Goal: Entertainment & Leisure: Consume media (video, audio)

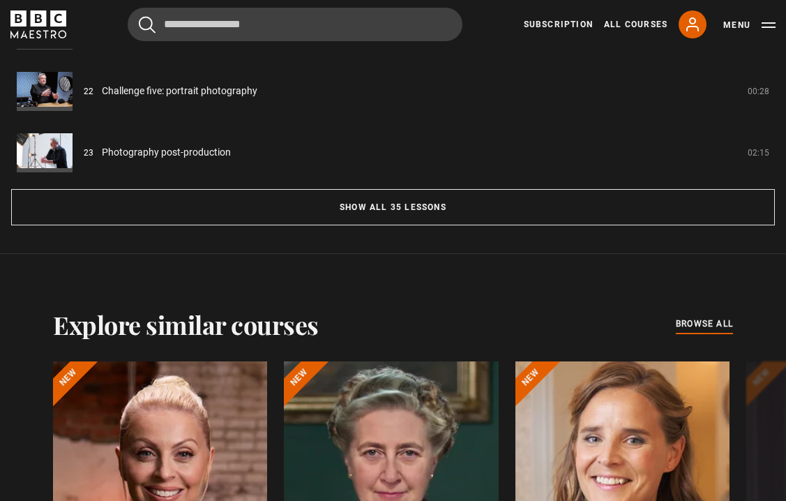
scroll to position [1465, 0]
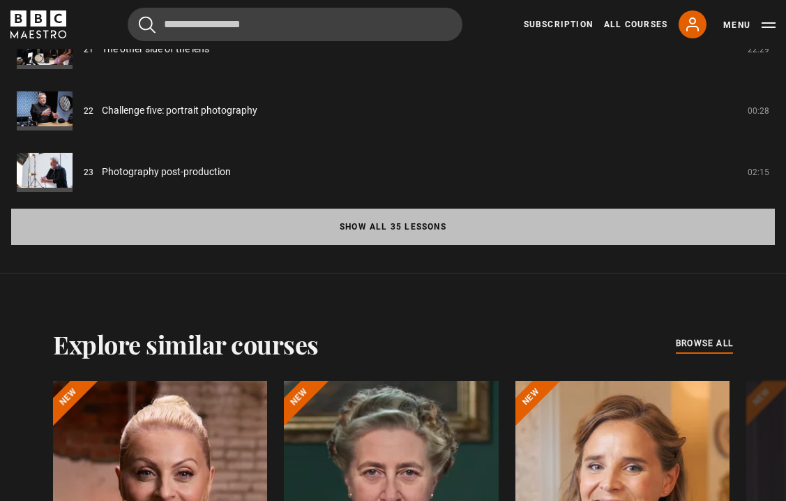
click at [412, 218] on button "Show all 35 lessons" at bounding box center [393, 227] width 764 height 36
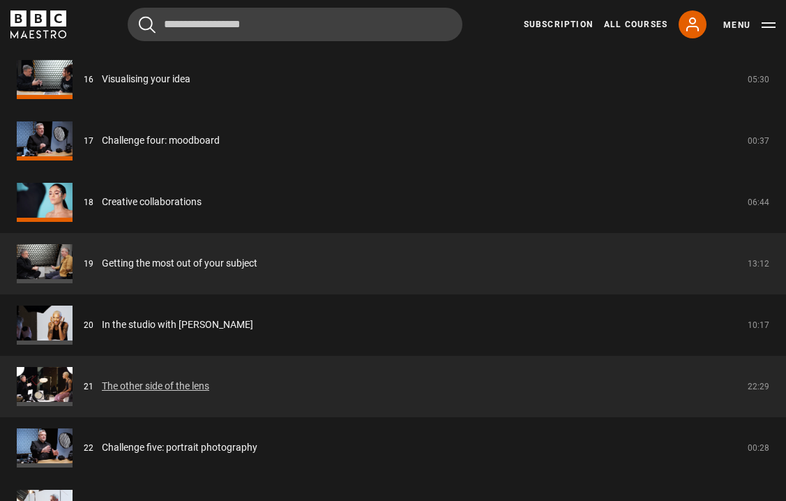
scroll to position [2301, 0]
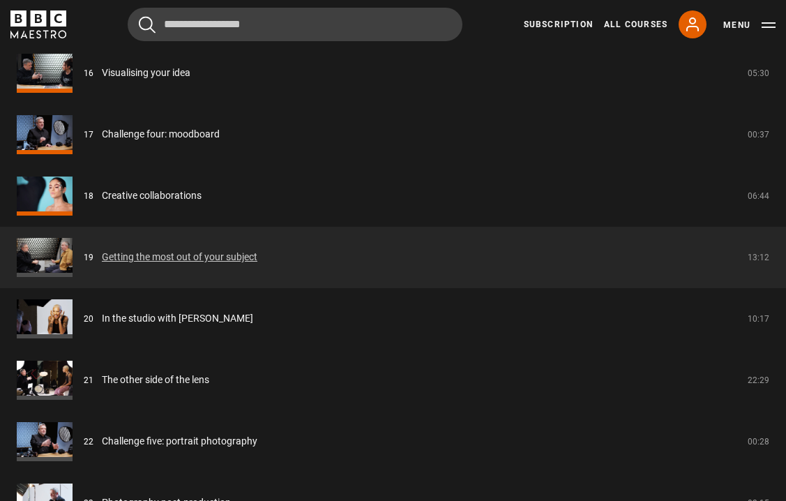
click at [232, 250] on link "Getting the most out of your subject" at bounding box center [180, 257] width 156 height 15
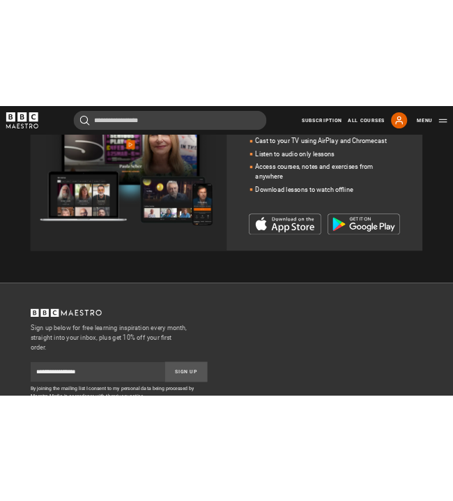
scroll to position [535, 0]
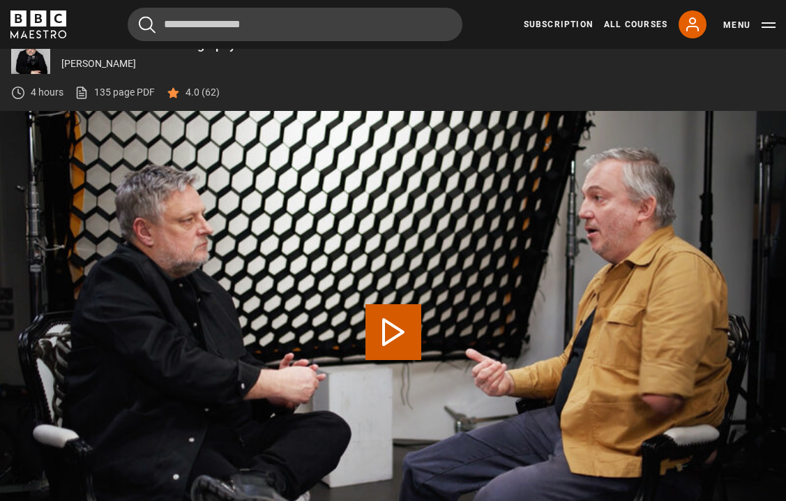
click at [395, 322] on video-js "Video Player is loading. Play Lesson Getting the most out of your subject 10s S…" at bounding box center [393, 332] width 786 height 442
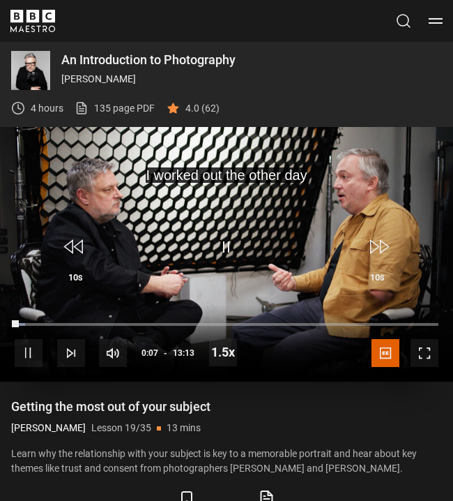
scroll to position [725, 0]
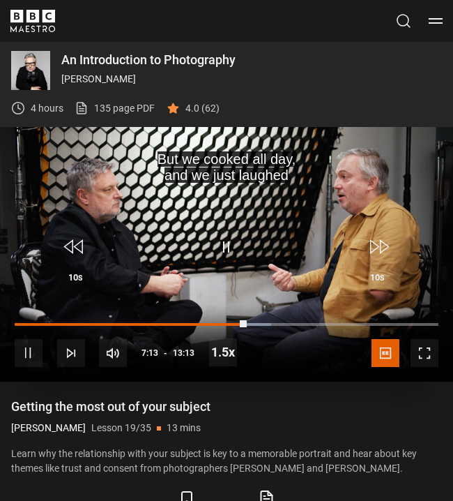
click at [224, 239] on span "Video Player" at bounding box center [227, 247] width 42 height 42
click at [225, 257] on span "Video Player" at bounding box center [227, 247] width 42 height 42
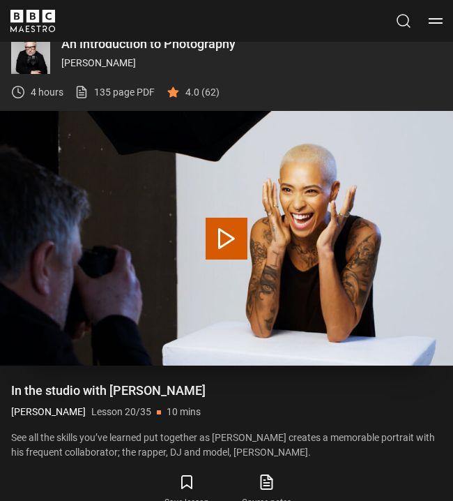
click at [248, 232] on video "Video Player" at bounding box center [226, 238] width 453 height 255
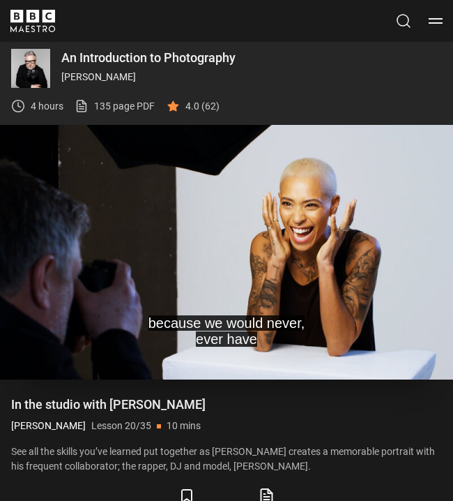
scroll to position [741, 0]
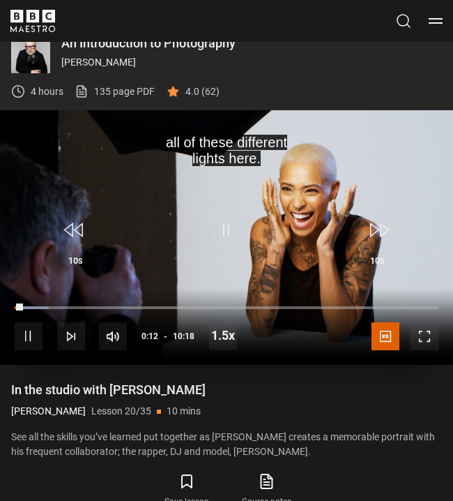
click at [425, 331] on span "Video Player" at bounding box center [425, 336] width 28 height 28
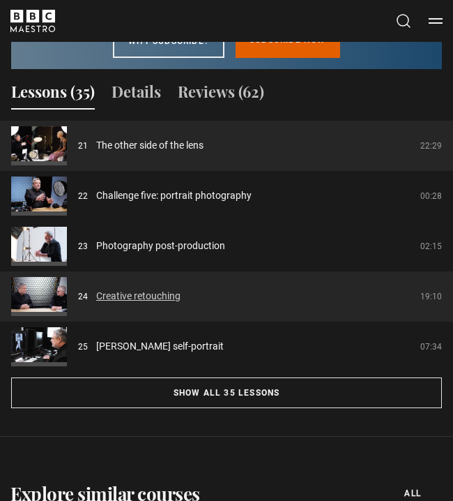
scroll to position [1297, 0]
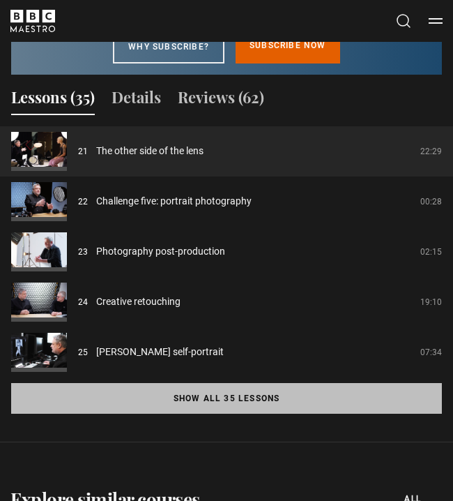
click at [199, 396] on button "Show all 35 lessons" at bounding box center [226, 398] width 431 height 31
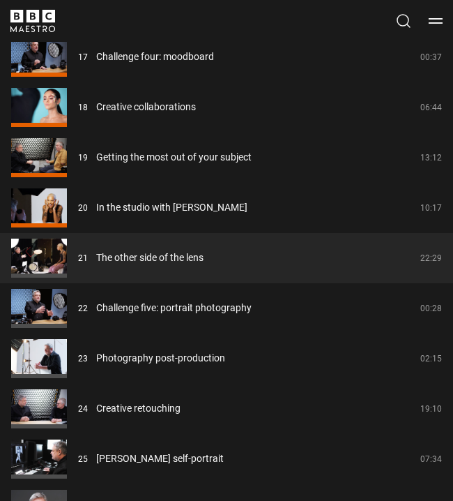
scroll to position [2244, 0]
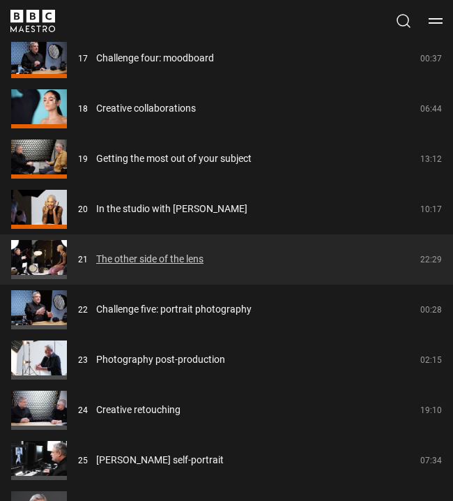
click at [150, 262] on link "The other side of the lens" at bounding box center [149, 259] width 107 height 15
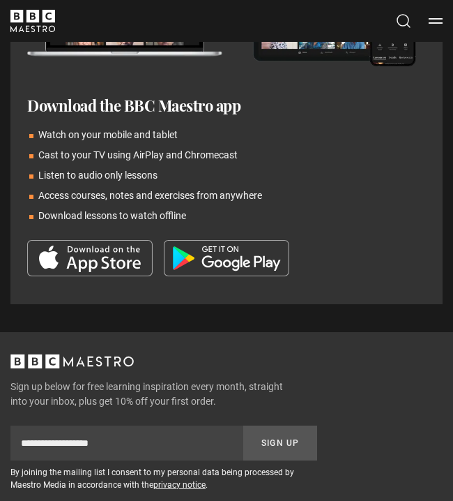
scroll to position [741, 0]
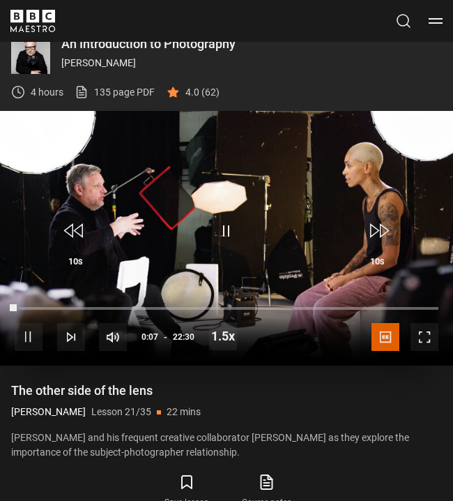
click at [429, 333] on span "Video Player" at bounding box center [425, 337] width 28 height 28
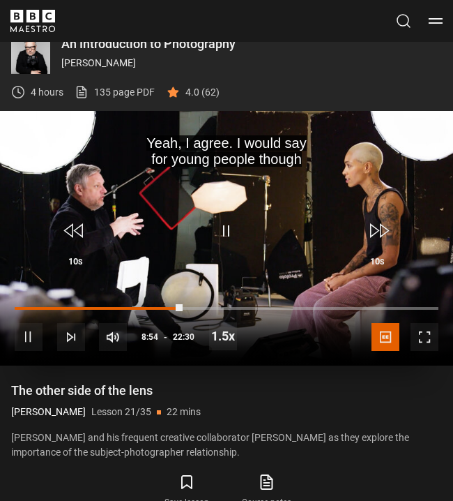
click at [225, 227] on span "Video Player" at bounding box center [227, 231] width 42 height 42
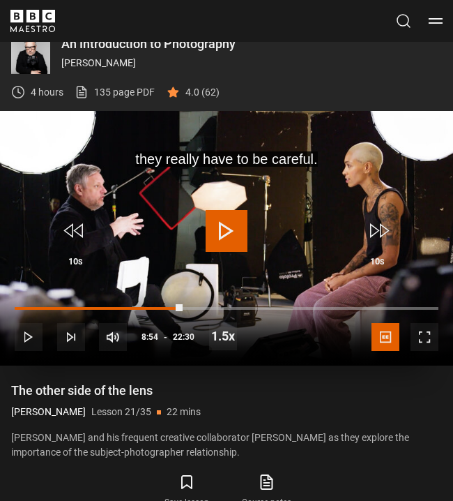
click at [73, 227] on span "Video Player" at bounding box center [75, 231] width 42 height 42
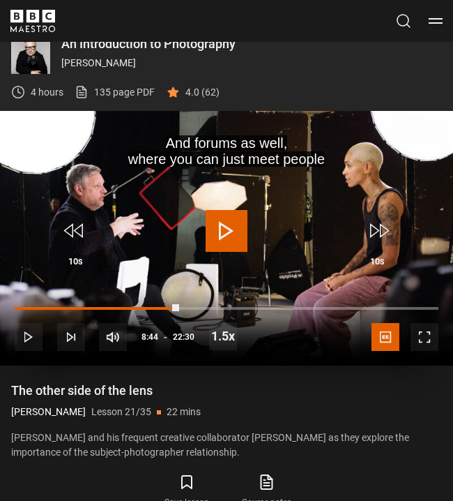
click at [228, 233] on span "Video Player" at bounding box center [227, 231] width 42 height 42
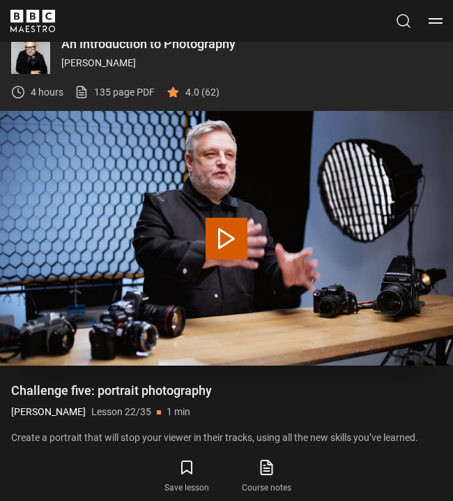
click at [233, 235] on button "Play Lesson Challenge five: portrait photography" at bounding box center [227, 239] width 42 height 42
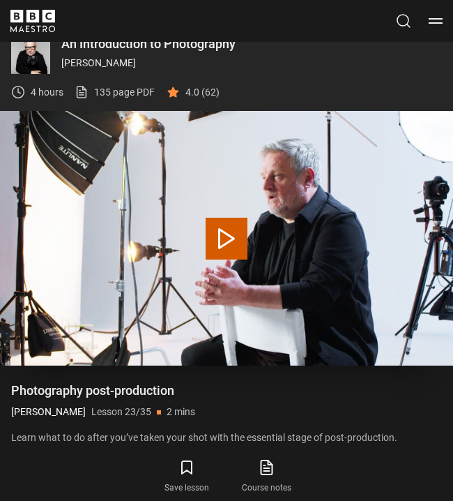
click at [223, 241] on button "Play Lesson Photography post-production" at bounding box center [227, 239] width 42 height 42
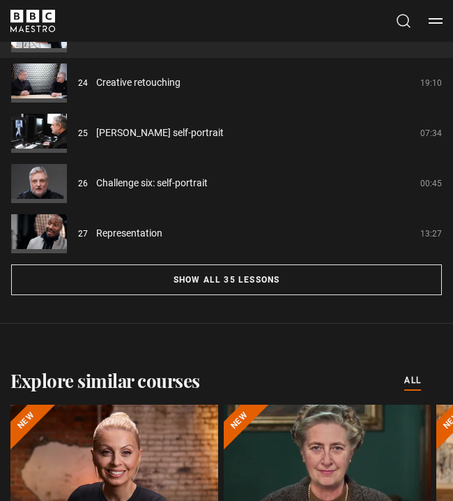
scroll to position [1318, 0]
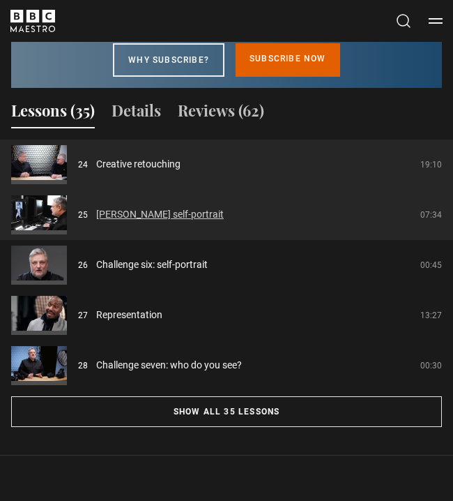
scroll to position [1287, 0]
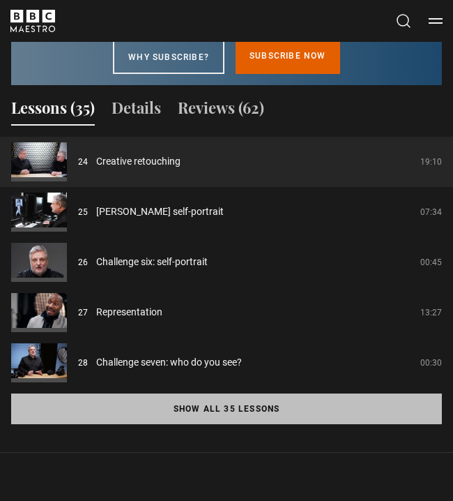
click at [204, 416] on button "Show all 35 lessons" at bounding box center [226, 408] width 431 height 31
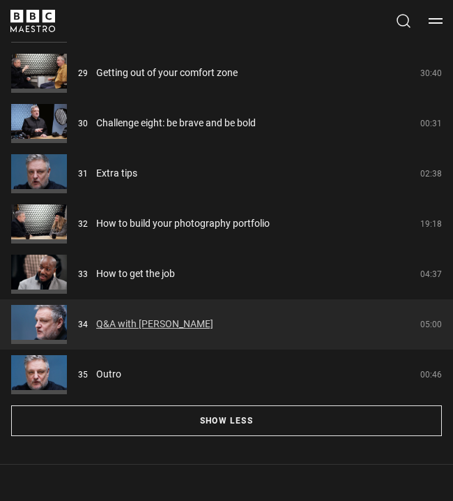
scroll to position [2834, 0]
